Goal: Find specific page/section: Find specific page/section

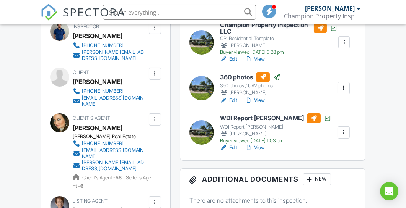
scroll to position [244, 0]
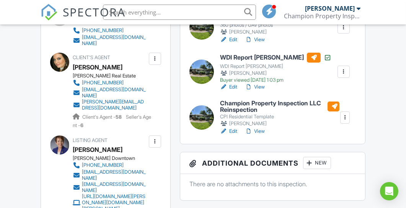
scroll to position [305, 0]
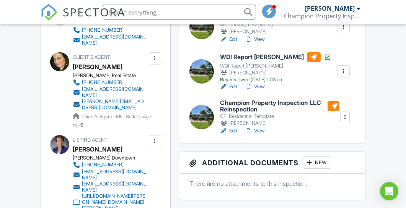
click at [204, 118] on div at bounding box center [201, 117] width 24 height 24
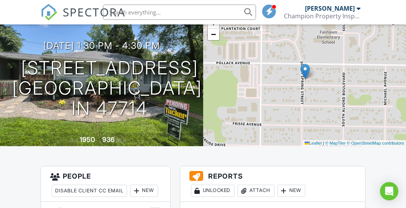
scroll to position [45, 0]
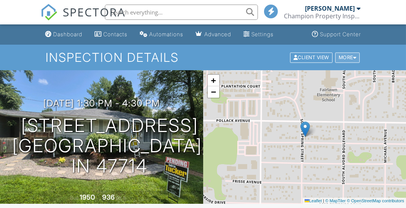
click at [353, 57] on div at bounding box center [354, 57] width 3 height 5
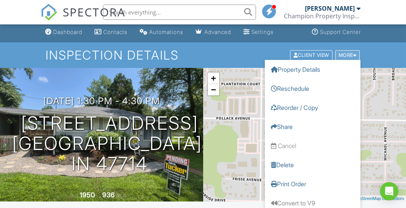
scroll to position [2, 0]
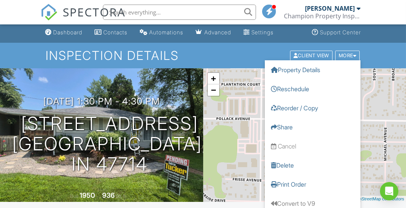
click at [382, 47] on div "Inspection Details Client View More Property Details Reschedule Reorder / Copy …" at bounding box center [203, 56] width 406 height 26
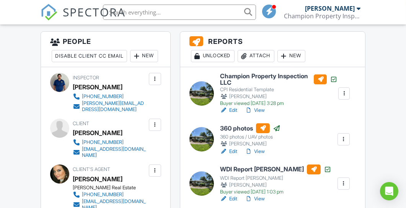
scroll to position [193, 0]
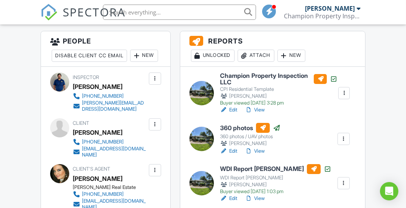
click at [292, 58] on div "New" at bounding box center [291, 56] width 28 height 12
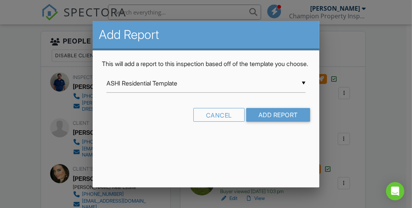
click at [299, 93] on div "▼ ASHI Residential Template ASHI Residential Template Ben Gromicko's Template f…" at bounding box center [205, 83] width 199 height 19
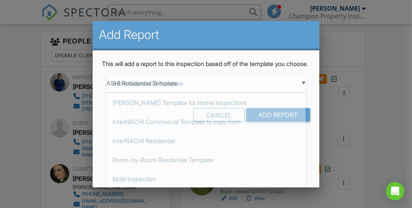
click at [381, 57] on div at bounding box center [206, 92] width 412 height 260
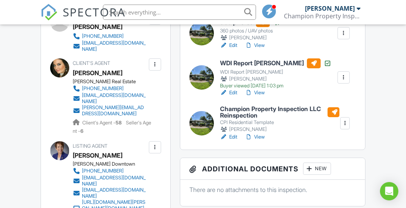
scroll to position [301, 0]
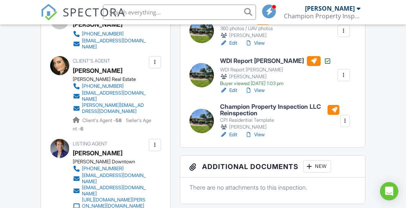
click at [345, 124] on div at bounding box center [345, 121] width 8 height 8
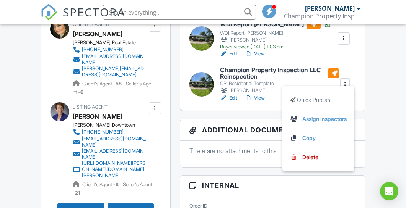
scroll to position [339, 0]
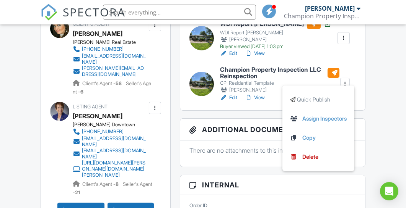
click at [391, 68] on div "Dashboard Contacts Automations Advanced Settings Support Center Inspection Deta…" at bounding box center [203, 168] width 406 height 965
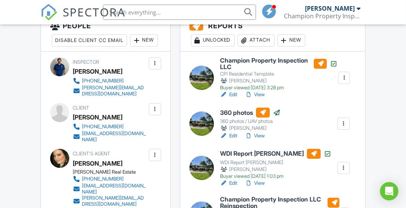
scroll to position [214, 0]
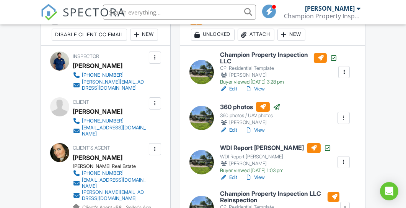
click at [198, 68] on div at bounding box center [201, 72] width 24 height 24
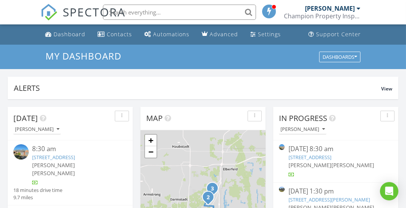
click at [177, 14] on input "text" at bounding box center [179, 12] width 153 height 15
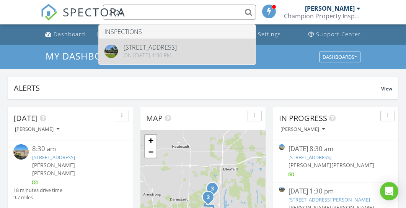
type input "2122"
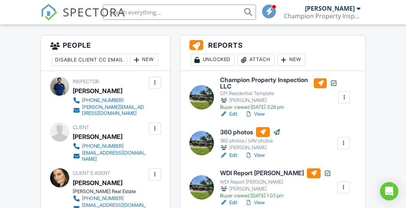
scroll to position [189, 0]
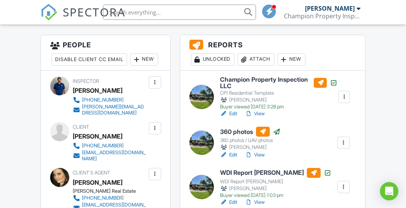
click at [258, 113] on link "View" at bounding box center [255, 114] width 20 height 8
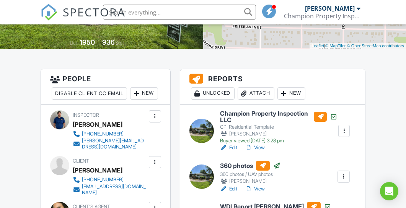
scroll to position [166, 0]
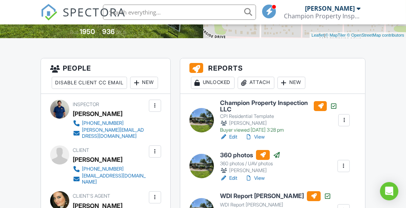
click at [263, 137] on link "View" at bounding box center [255, 137] width 20 height 8
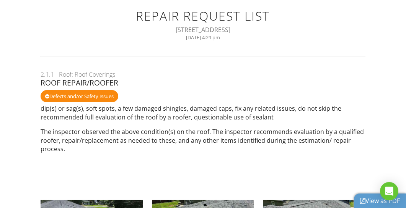
drag, startPoint x: 389, startPoint y: 0, endPoint x: 103, endPoint y: 28, distance: 288.2
click at [103, 28] on div "[STREET_ADDRESS]" at bounding box center [203, 30] width 306 height 8
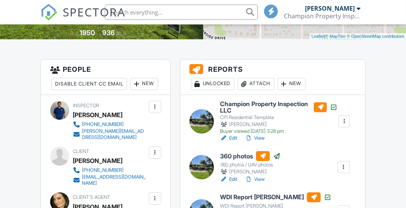
scroll to position [166, 0]
